Goal: Task Accomplishment & Management: Manage account settings

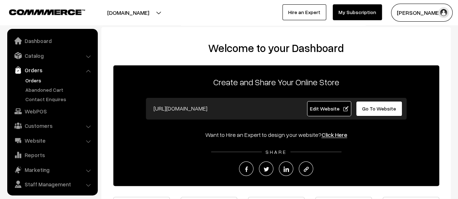
click at [33, 80] on link "Orders" at bounding box center [60, 81] width 72 height 8
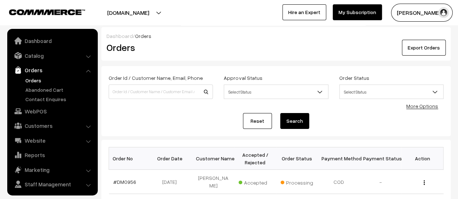
scroll to position [17, 0]
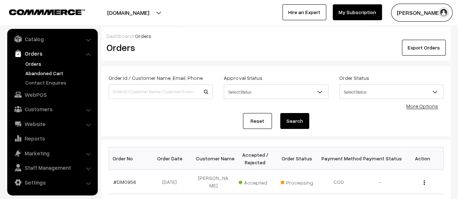
click at [44, 73] on link "Abandoned Cart" at bounding box center [60, 73] width 72 height 8
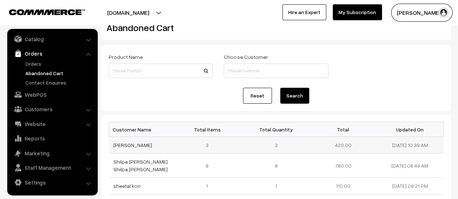
scroll to position [20, 0]
click at [50, 80] on link "Contact Enquires" at bounding box center [60, 83] width 72 height 8
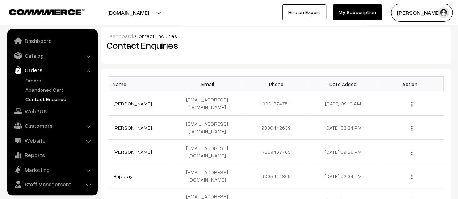
scroll to position [17, 0]
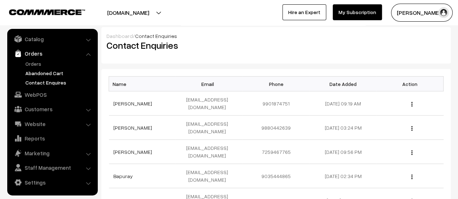
click at [50, 73] on link "Abandoned Cart" at bounding box center [60, 73] width 72 height 8
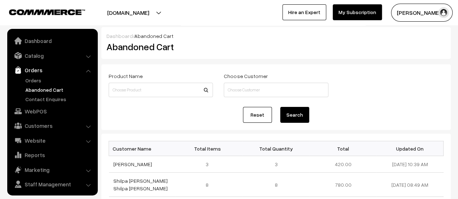
scroll to position [17, 0]
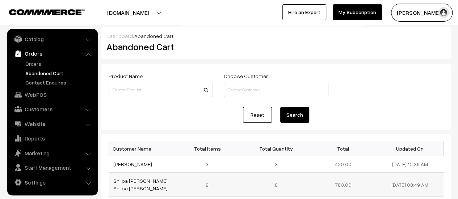
drag, startPoint x: 170, startPoint y: 180, endPoint x: 111, endPoint y: 181, distance: 59.0
click at [111, 181] on td "Shilpa [PERSON_NAME] Shilpa [PERSON_NAME]" at bounding box center [142, 185] width 67 height 24
click at [126, 180] on link "Shilpa [PERSON_NAME] Shilpa [PERSON_NAME]" at bounding box center [140, 185] width 54 height 14
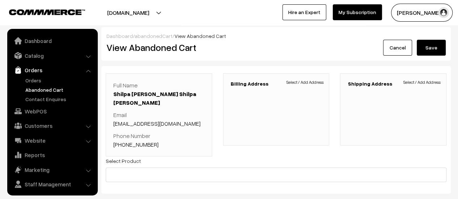
scroll to position [17, 0]
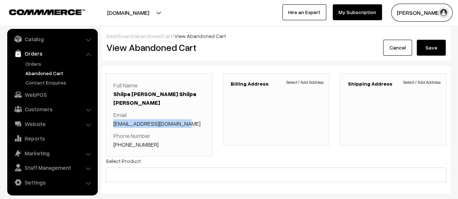
drag, startPoint x: 183, startPoint y: 113, endPoint x: 111, endPoint y: 115, distance: 72.0
click at [111, 115] on div "Full Name Shilpa [PERSON_NAME] Shilpa [PERSON_NAME] Email [EMAIL_ADDRESS][DOMAI…" at bounding box center [159, 114] width 106 height 83
copy link "[EMAIL_ADDRESS][DOMAIN_NAME]"
drag, startPoint x: 153, startPoint y: 135, endPoint x: 123, endPoint y: 135, distance: 30.0
click at [123, 135] on p "Phone Number [PHONE_NUMBER]" at bounding box center [158, 140] width 91 height 17
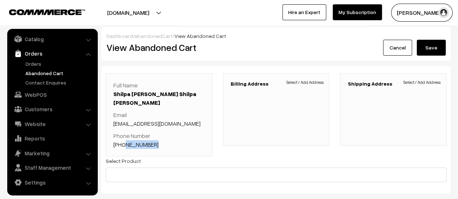
copy link "9591317584"
click at [162, 133] on p "Phone Number +91 9591317584" at bounding box center [158, 140] width 91 height 17
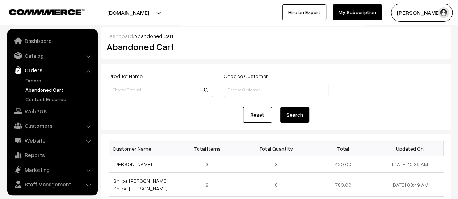
scroll to position [17, 0]
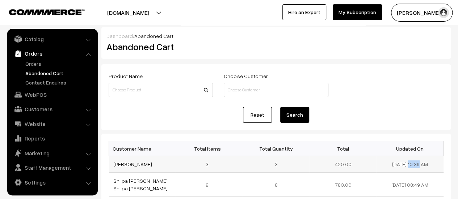
drag, startPoint x: 412, startPoint y: 163, endPoint x: 386, endPoint y: 166, distance: 26.3
click at [386, 166] on td "[DATE] 10:39 AM" at bounding box center [409, 164] width 67 height 17
copy td "12-09-2025"
drag, startPoint x: 148, startPoint y: 162, endPoint x: 109, endPoint y: 166, distance: 40.0
click at [109, 166] on td "[PERSON_NAME]" at bounding box center [142, 164] width 67 height 17
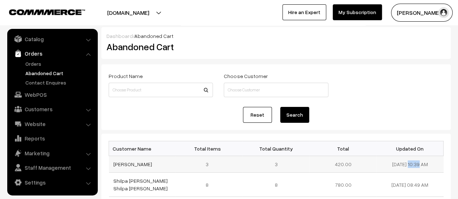
copy link "[PERSON_NAME]"
click at [126, 162] on link "[PERSON_NAME]" at bounding box center [132, 164] width 39 height 6
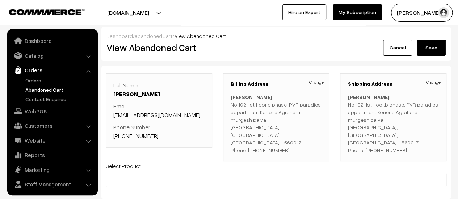
scroll to position [17, 0]
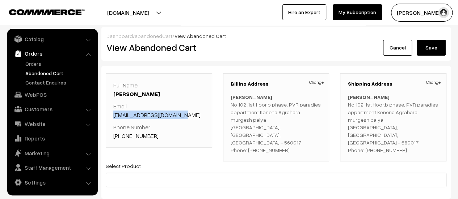
drag, startPoint x: 187, startPoint y: 113, endPoint x: 112, endPoint y: 115, distance: 74.2
click at [112, 115] on div "Full Name [PERSON_NAME] Email [EMAIL_ADDRESS][DOMAIN_NAME] Phone Number [PHONE_…" at bounding box center [159, 110] width 106 height 75
copy link "[EMAIL_ADDRESS][DOMAIN_NAME]"
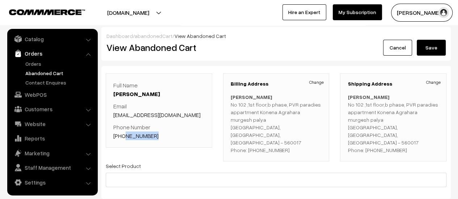
drag, startPoint x: 153, startPoint y: 133, endPoint x: 122, endPoint y: 133, distance: 30.4
click at [122, 133] on p "Phone Number [PHONE_NUMBER]" at bounding box center [158, 131] width 91 height 17
copy link "9481927687"
click at [180, 136] on p "Phone Number [PHONE_NUMBER]" at bounding box center [158, 131] width 91 height 17
click at [52, 80] on link "Contact Enquires" at bounding box center [60, 83] width 72 height 8
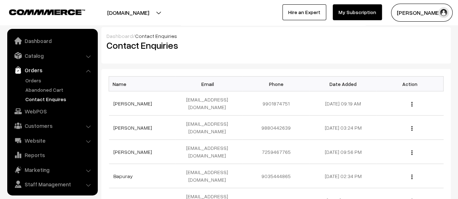
scroll to position [17, 0]
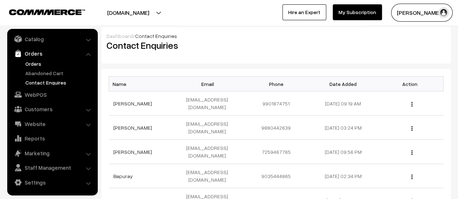
click at [36, 63] on link "Orders" at bounding box center [60, 64] width 72 height 8
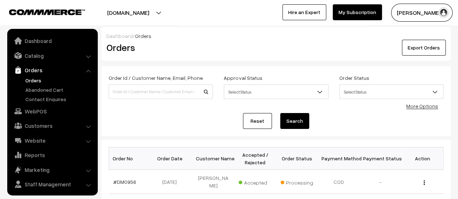
scroll to position [17, 0]
